Goal: Transaction & Acquisition: Subscribe to service/newsletter

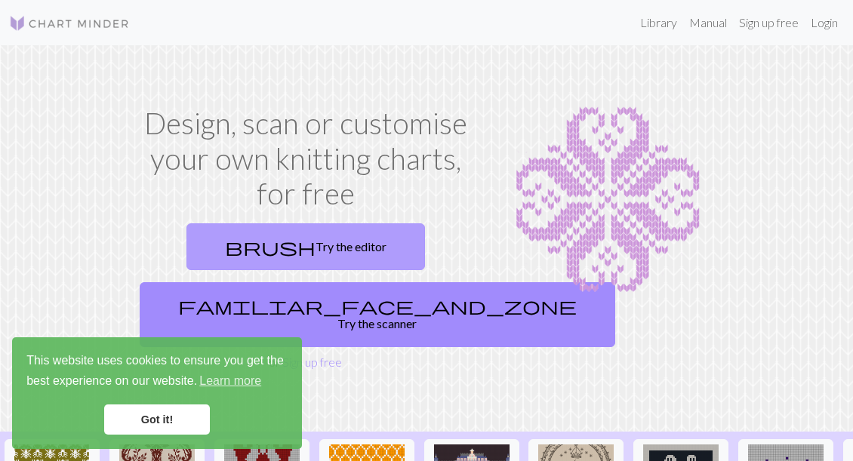
click at [316, 242] on link "brush Try the editor" at bounding box center [305, 246] width 239 height 47
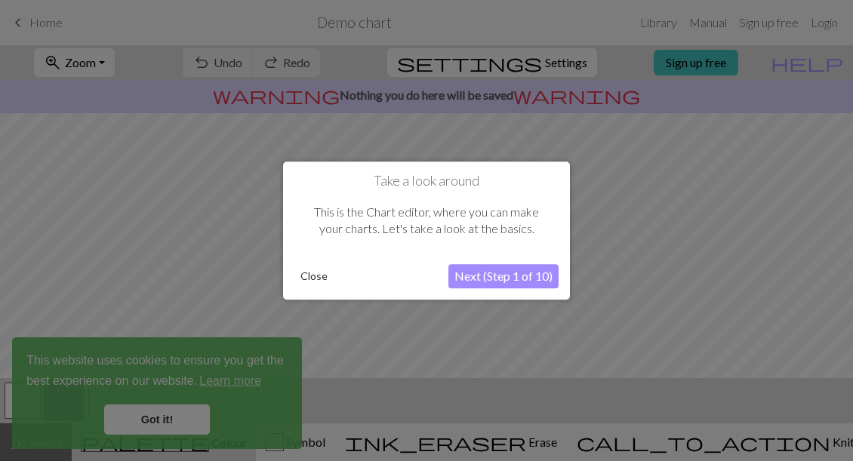
click at [311, 267] on button "Close" at bounding box center [313, 276] width 39 height 23
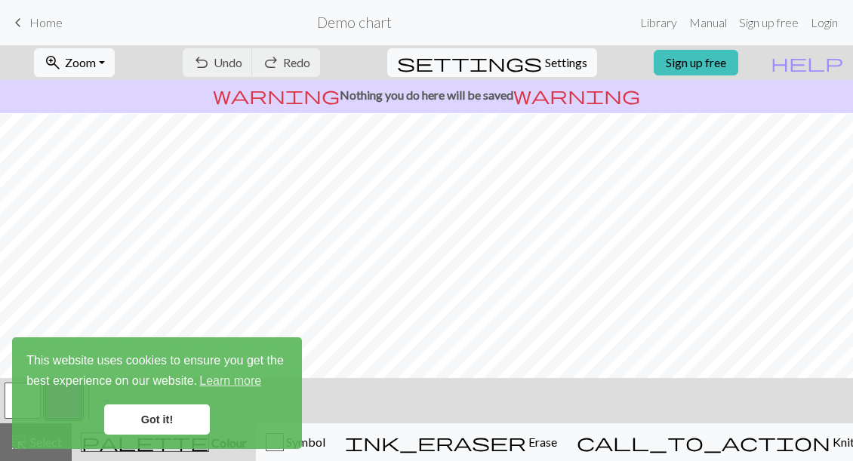
scroll to position [41, 0]
click at [165, 427] on link "Got it!" at bounding box center [157, 420] width 106 height 30
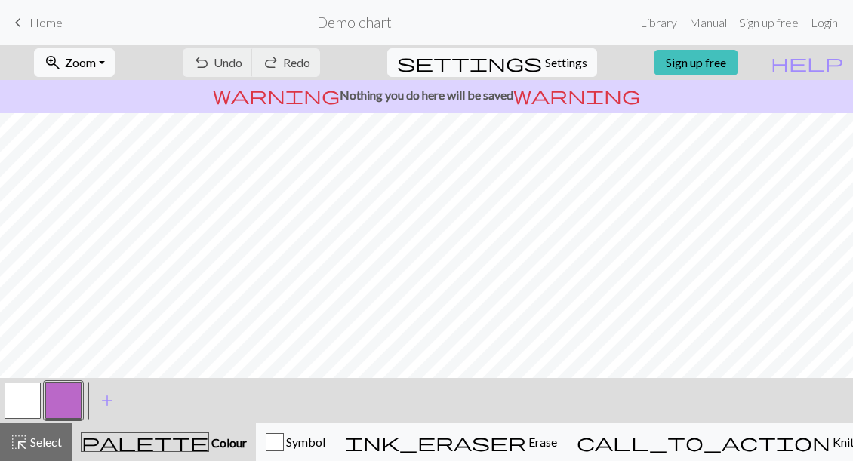
scroll to position [39, 0]
click at [704, 22] on link "Manual" at bounding box center [708, 23] width 50 height 30
click at [29, 18] on span "Home" at bounding box center [45, 22] width 33 height 14
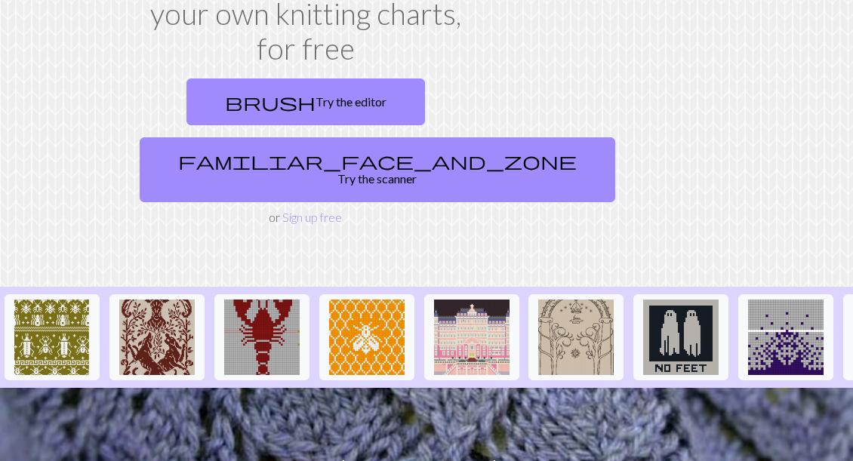
scroll to position [153, 0]
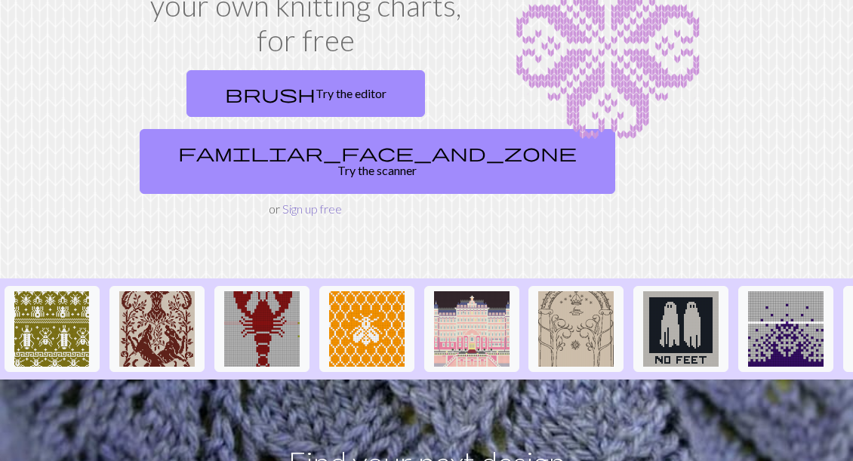
click at [320, 202] on link "Sign up free" at bounding box center [312, 209] width 60 height 14
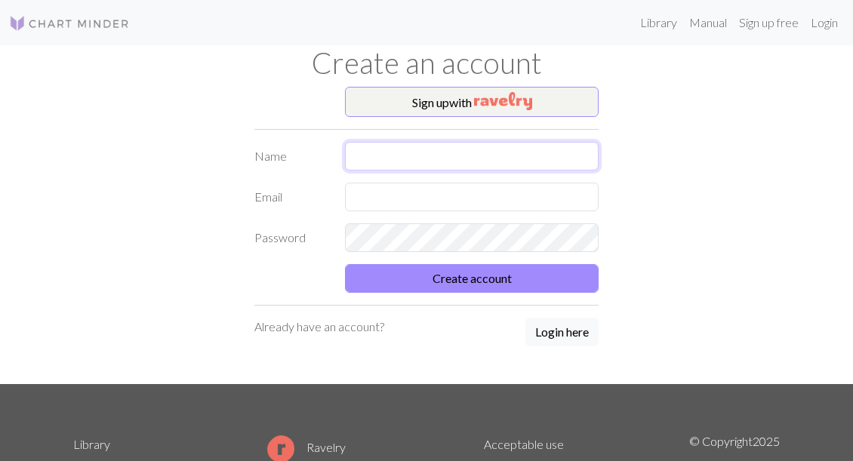
click at [399, 156] on input "text" at bounding box center [472, 156] width 254 height 29
click at [291, 190] on form "Name Email Password Create account" at bounding box center [426, 217] width 344 height 151
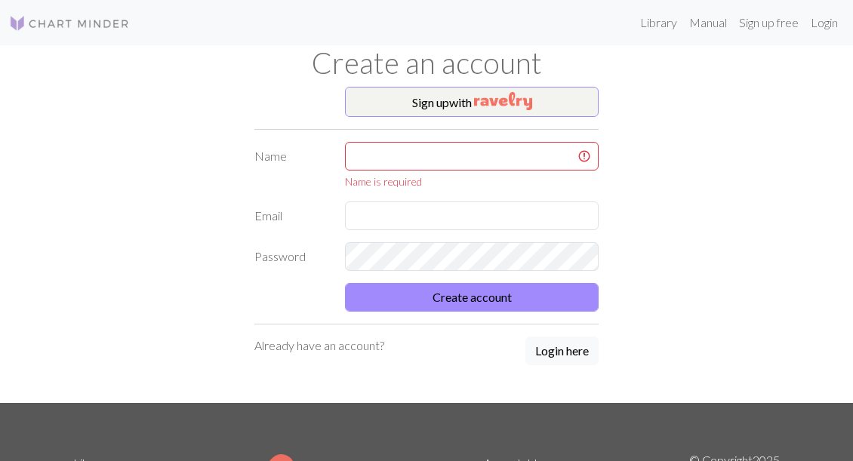
click at [297, 256] on label "Password" at bounding box center [290, 256] width 91 height 29
click at [564, 356] on button "Login here" at bounding box center [561, 351] width 73 height 29
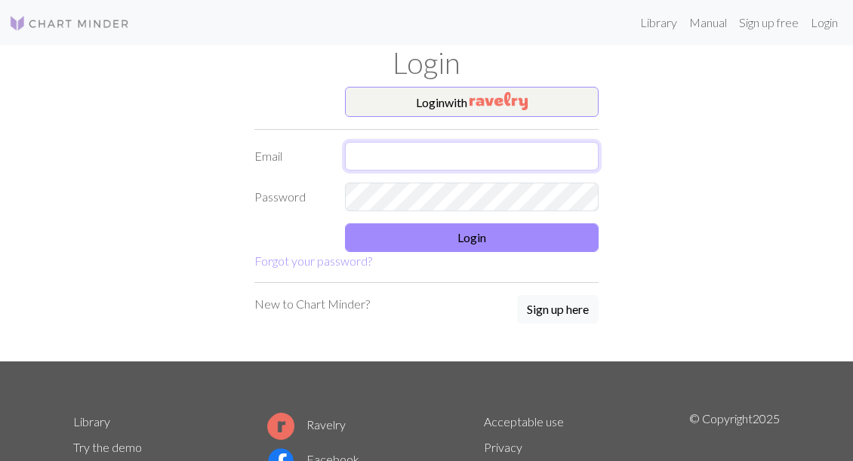
click at [395, 146] on input "text" at bounding box center [472, 156] width 254 height 29
type input "[PERSON_NAME][EMAIL_ADDRESS][PERSON_NAME][DOMAIN_NAME]"
